Goal: Information Seeking & Learning: Learn about a topic

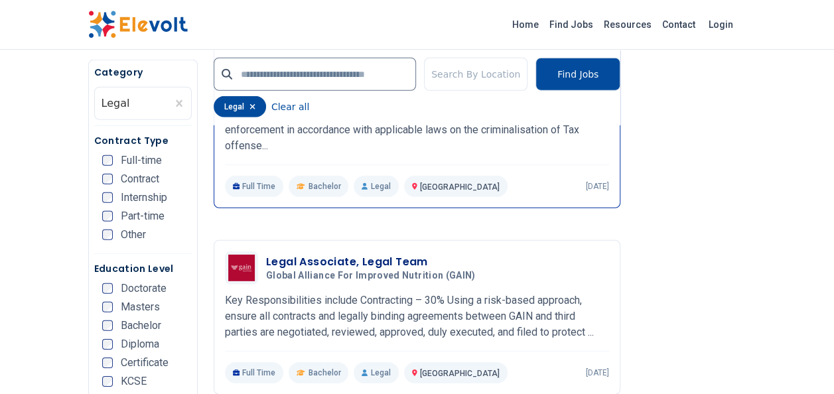
scroll to position [1924, 0]
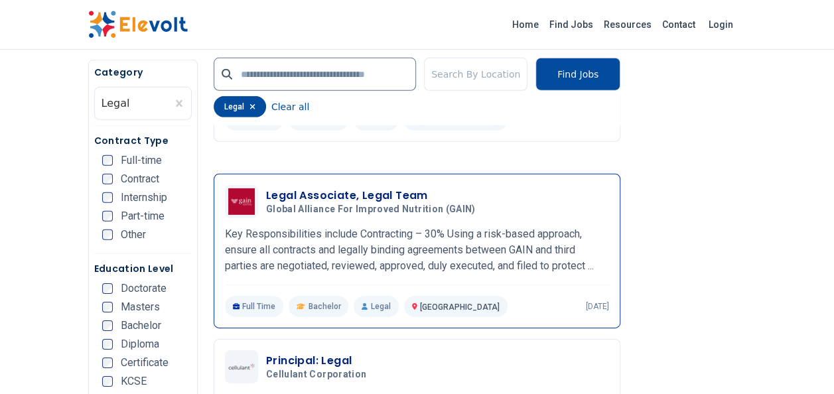
click at [306, 188] on h3 "Legal Associate, Legal Team" at bounding box center [373, 196] width 215 height 16
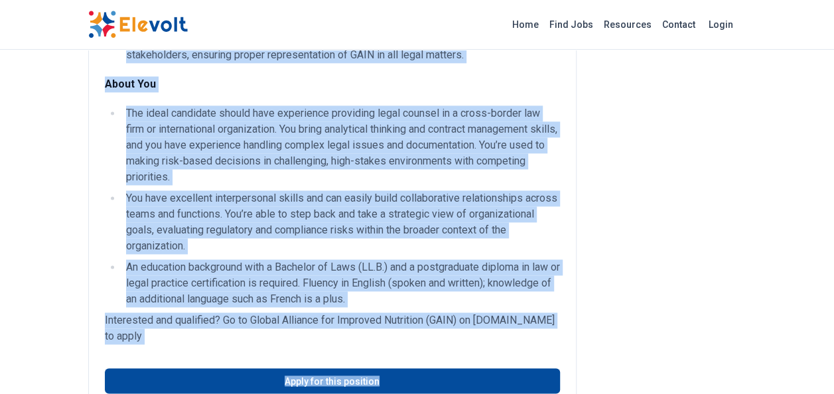
scroll to position [906, 0]
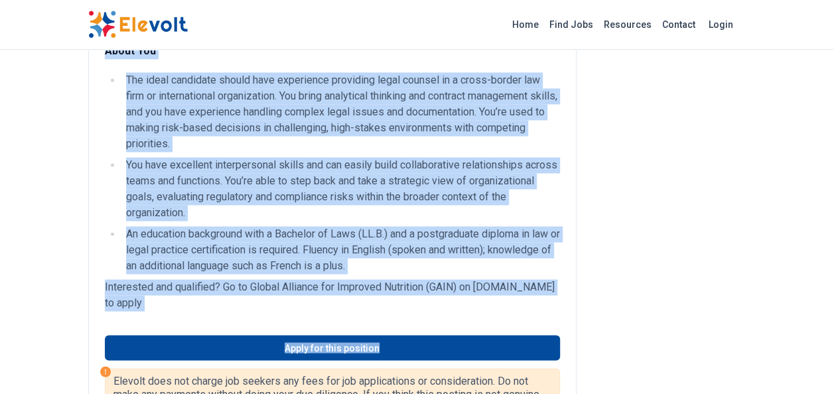
drag, startPoint x: 103, startPoint y: 91, endPoint x: 365, endPoint y: 337, distance: 359.6
drag, startPoint x: 365, startPoint y: 337, endPoint x: 231, endPoint y: 169, distance: 214.8
copy div "Key Responsibilities include Contracting – 30% Using a risk-based approach, ens…"
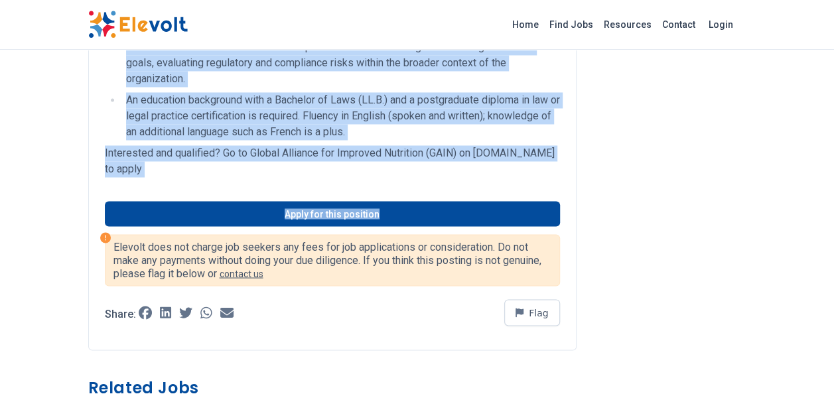
scroll to position [1039, 0]
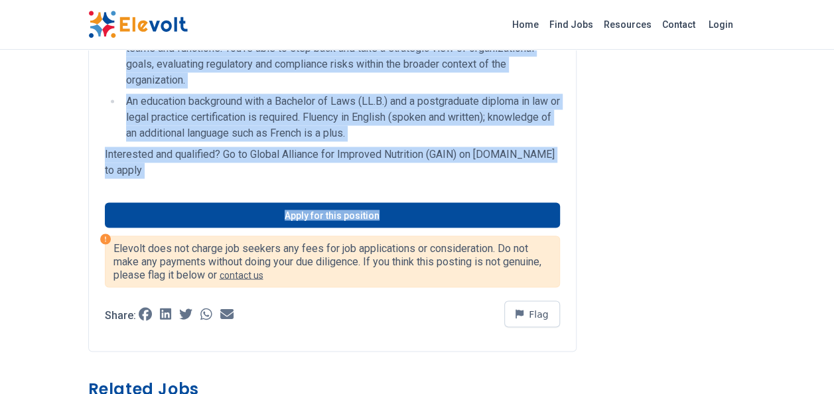
click at [553, 178] on p "Interested and qualified? Go to Global Alliance for Improved Nutrition (GAIN) o…" at bounding box center [332, 163] width 455 height 32
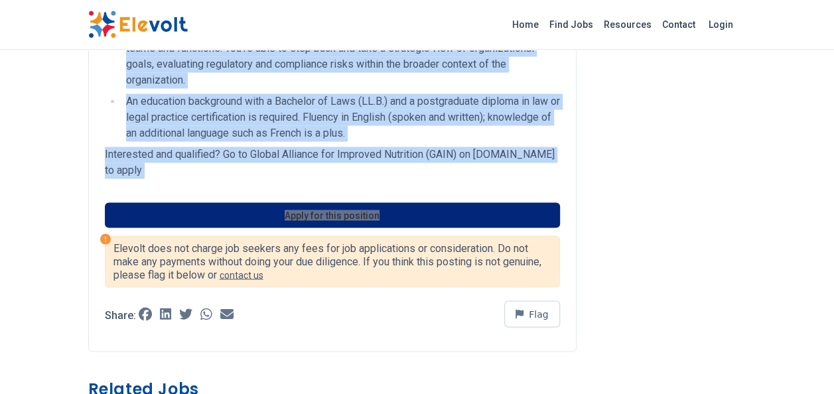
click at [403, 228] on link "Apply for this position" at bounding box center [332, 214] width 455 height 25
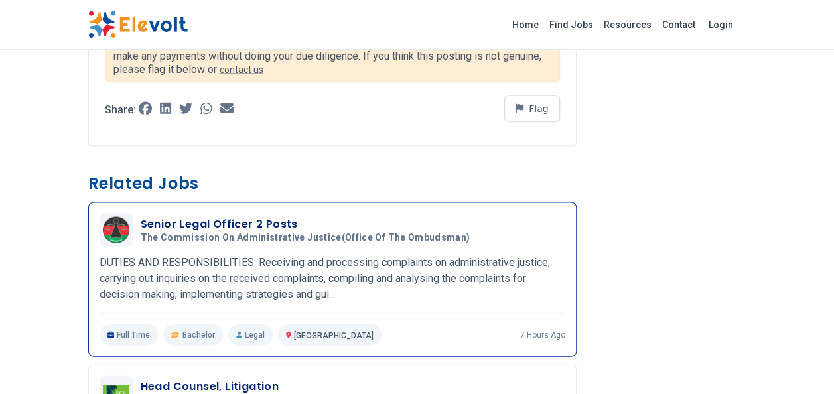
scroll to position [1304, 0]
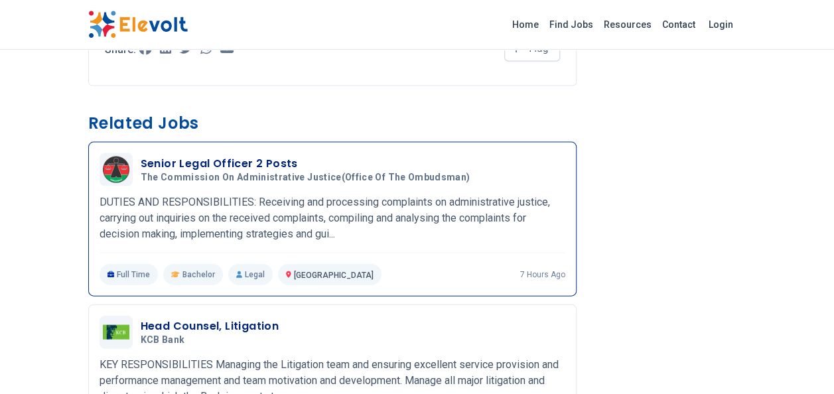
click at [216, 230] on p "DUTIES AND RESPONSIBILITIES: Receiving and processing complaints on administrat…" at bounding box center [333, 218] width 466 height 48
click at [239, 172] on h3 "Senior Legal Officer 2 Posts" at bounding box center [308, 164] width 335 height 16
